Goal: Download file/media

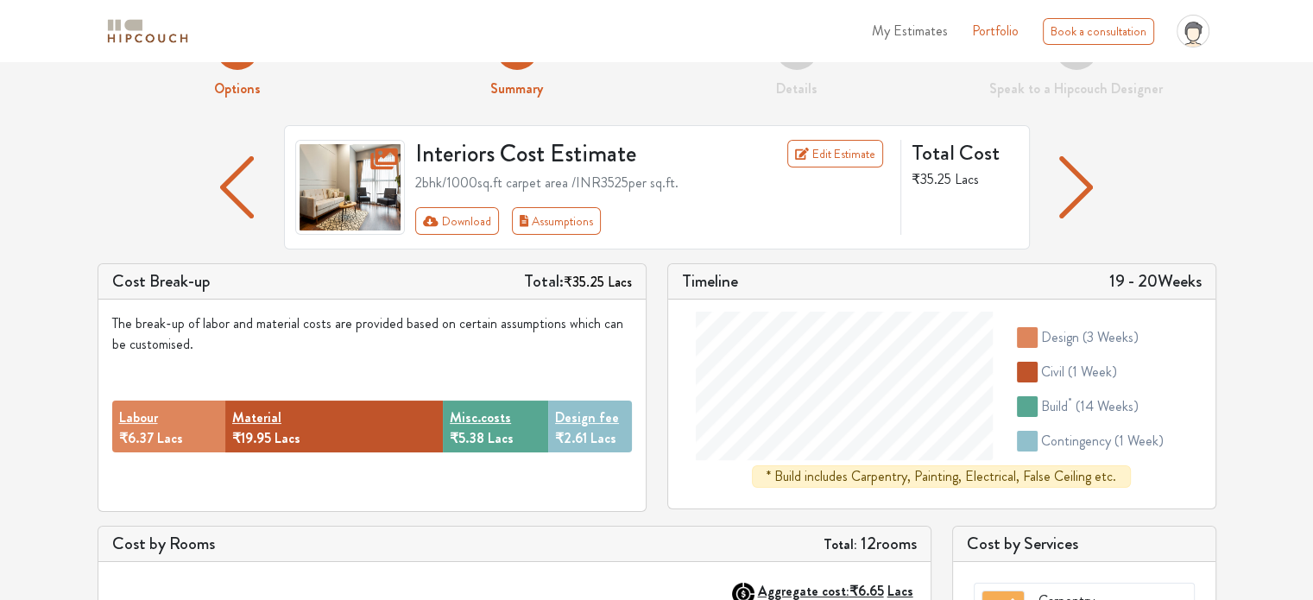
scroll to position [61, 0]
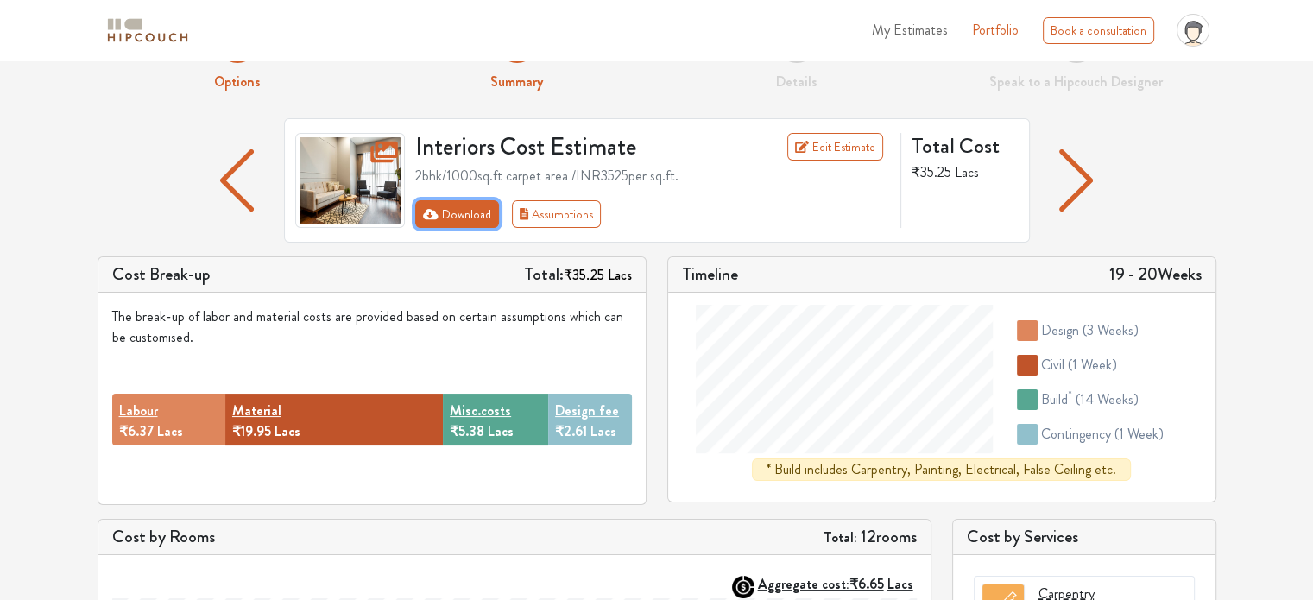
click at [443, 217] on button "Download" at bounding box center [457, 214] width 84 height 28
click at [862, 144] on link "Edit Estimate" at bounding box center [835, 147] width 96 height 28
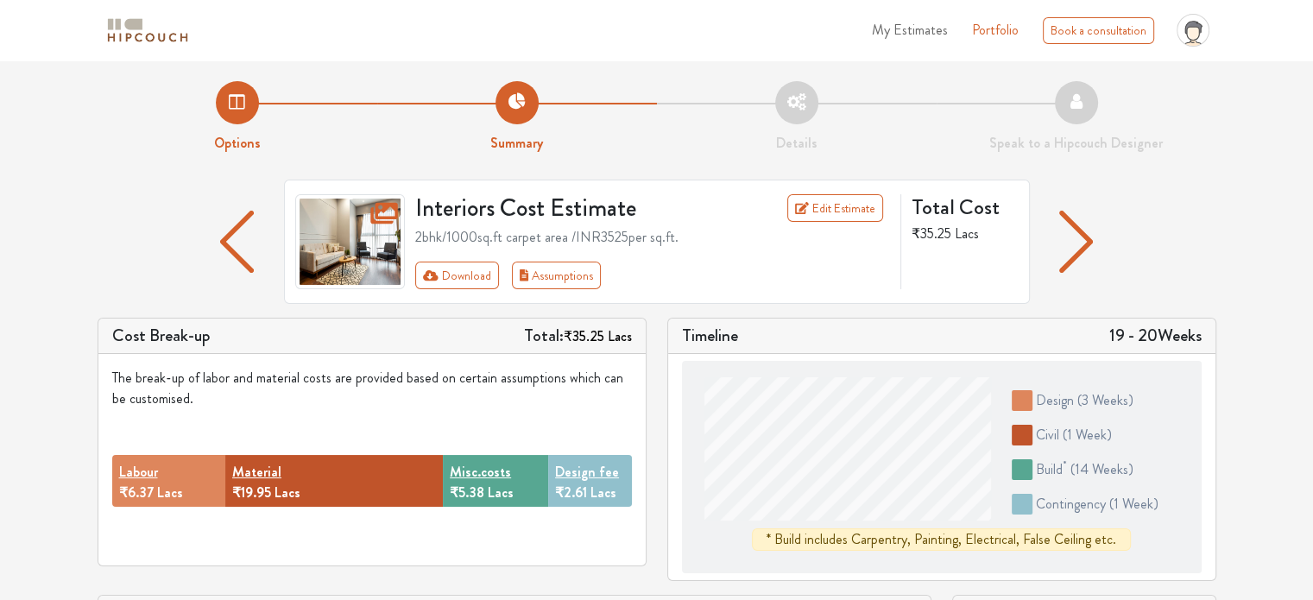
scroll to position [61, 0]
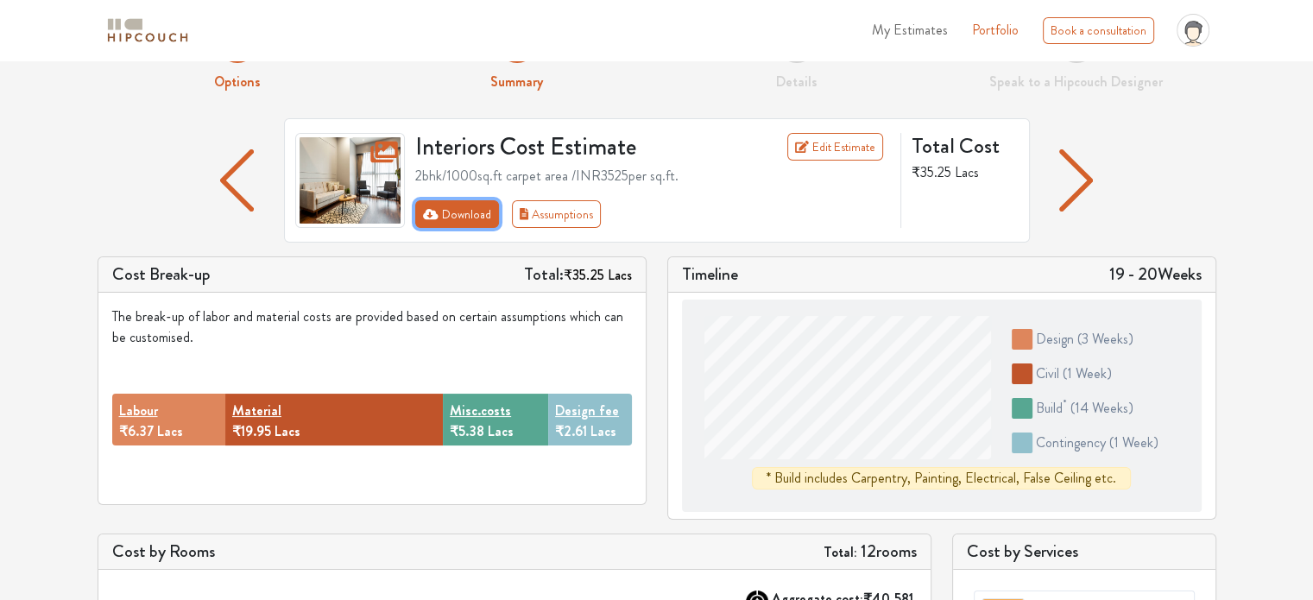
click at [452, 213] on button "Download" at bounding box center [457, 214] width 84 height 28
click at [385, 151] on icon at bounding box center [385, 150] width 31 height 28
click at [366, 182] on img at bounding box center [350, 180] width 110 height 95
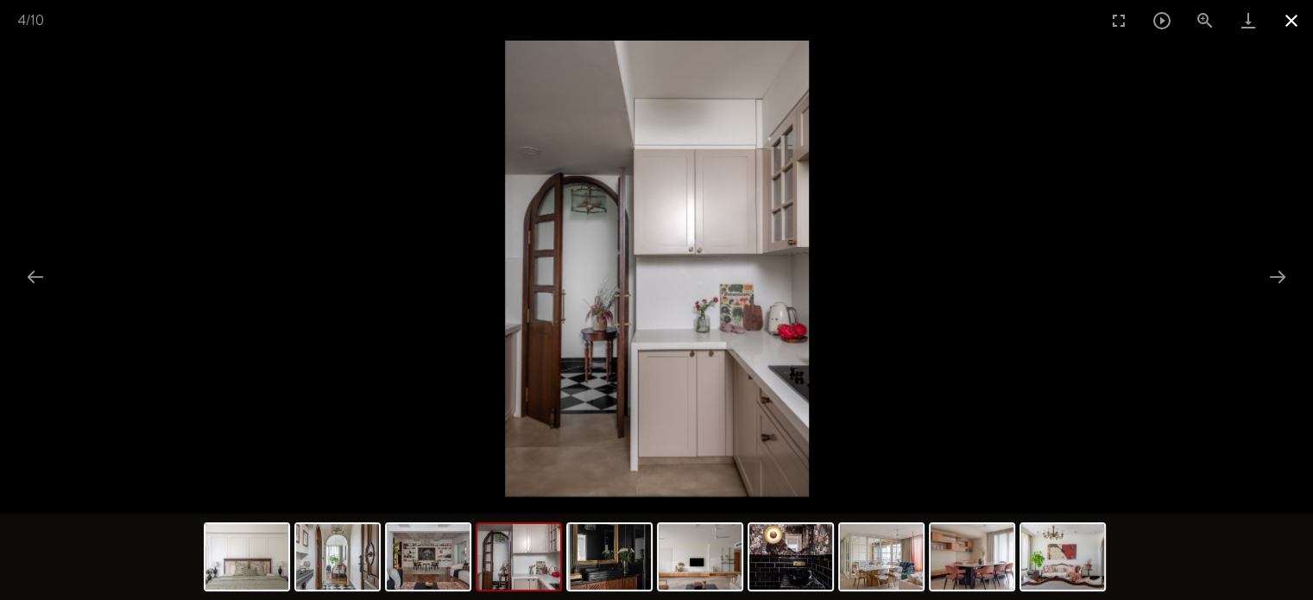
click at [1289, 20] on button "Close gallery" at bounding box center [1291, 20] width 43 height 41
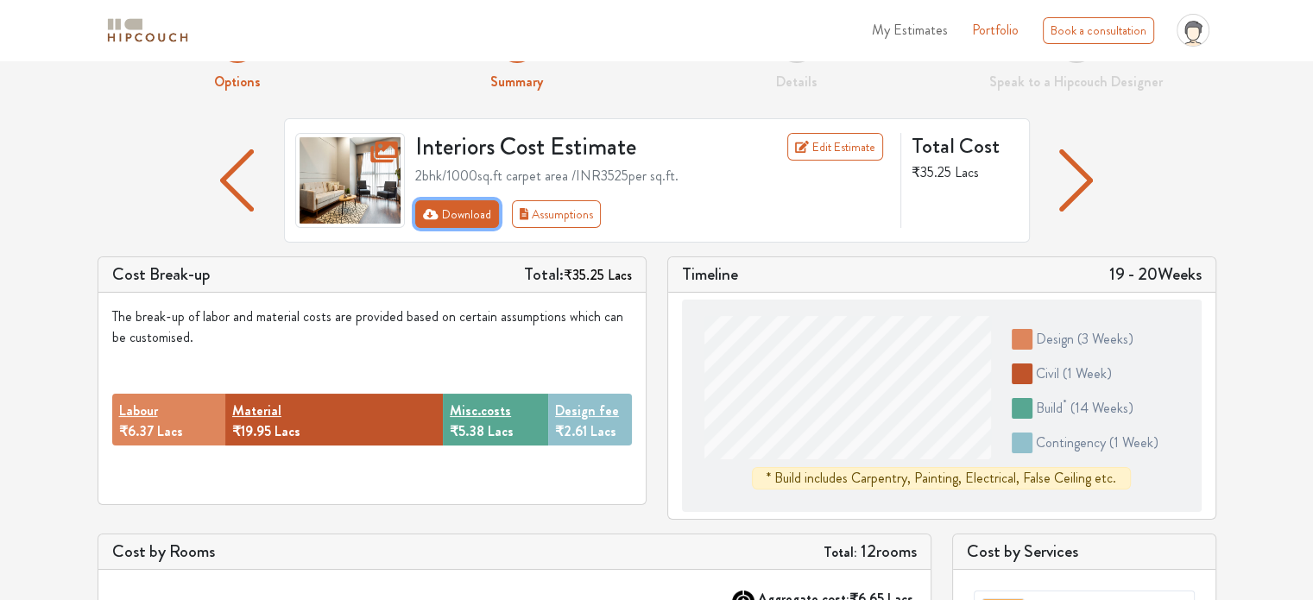
click at [456, 216] on button "Download" at bounding box center [457, 214] width 84 height 28
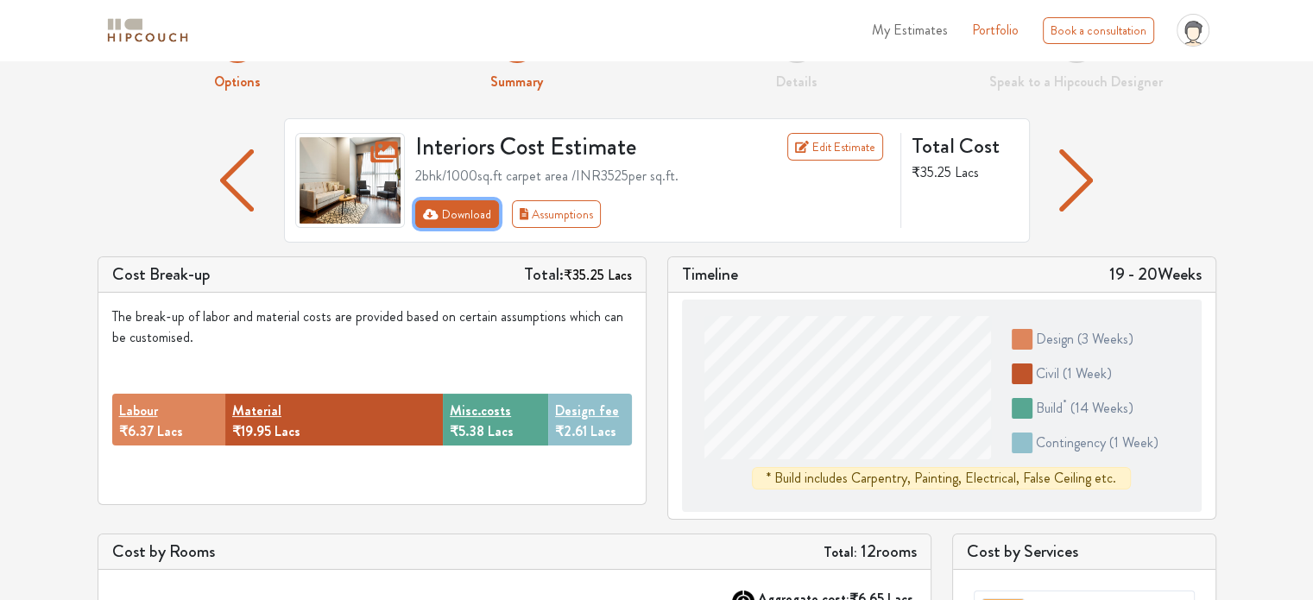
click at [456, 216] on button "Download" at bounding box center [457, 214] width 84 height 28
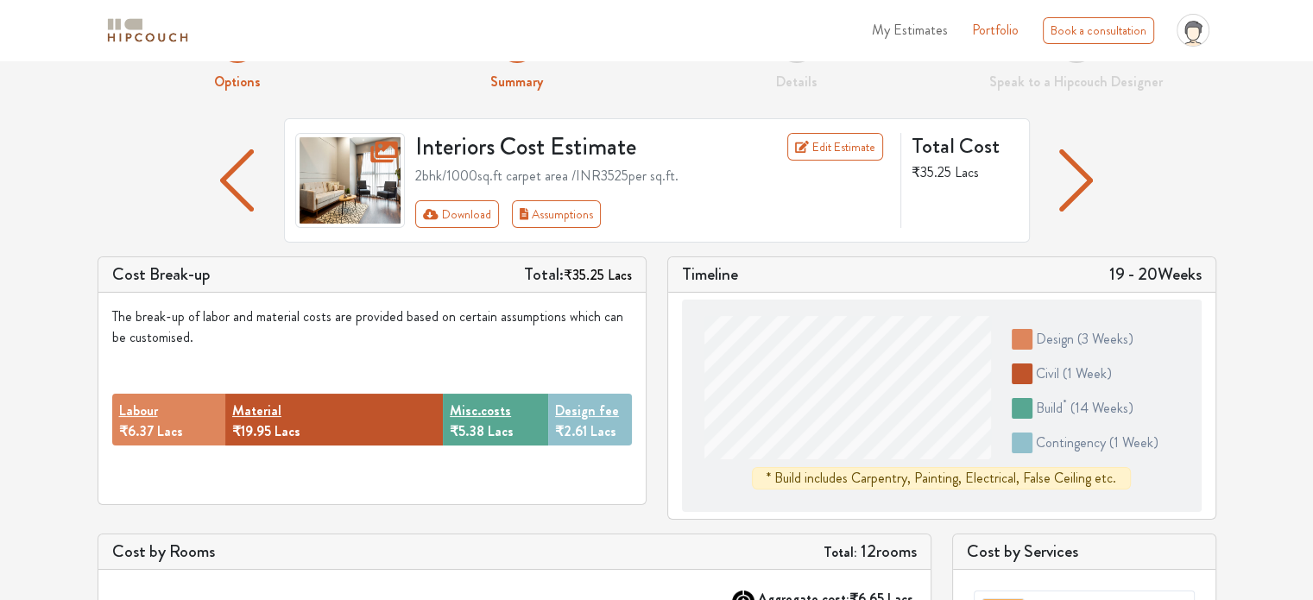
click at [1077, 171] on img "button" at bounding box center [1076, 180] width 34 height 62
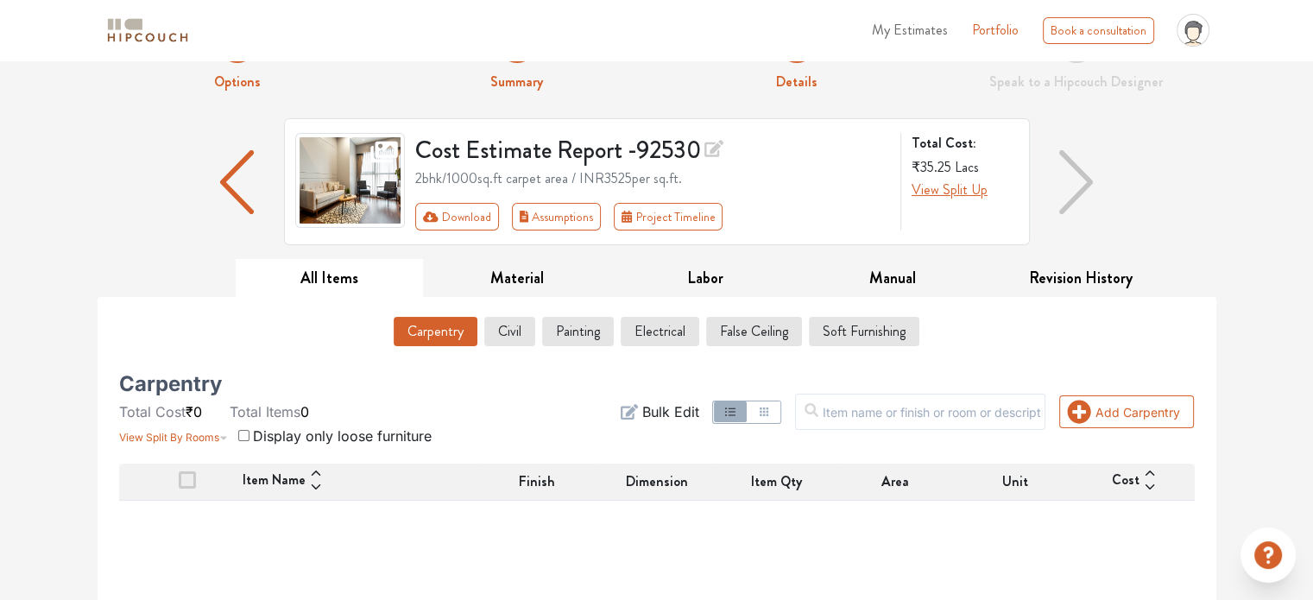
click at [237, 183] on img "button" at bounding box center [237, 182] width 35 height 64
